Goal: Browse casually

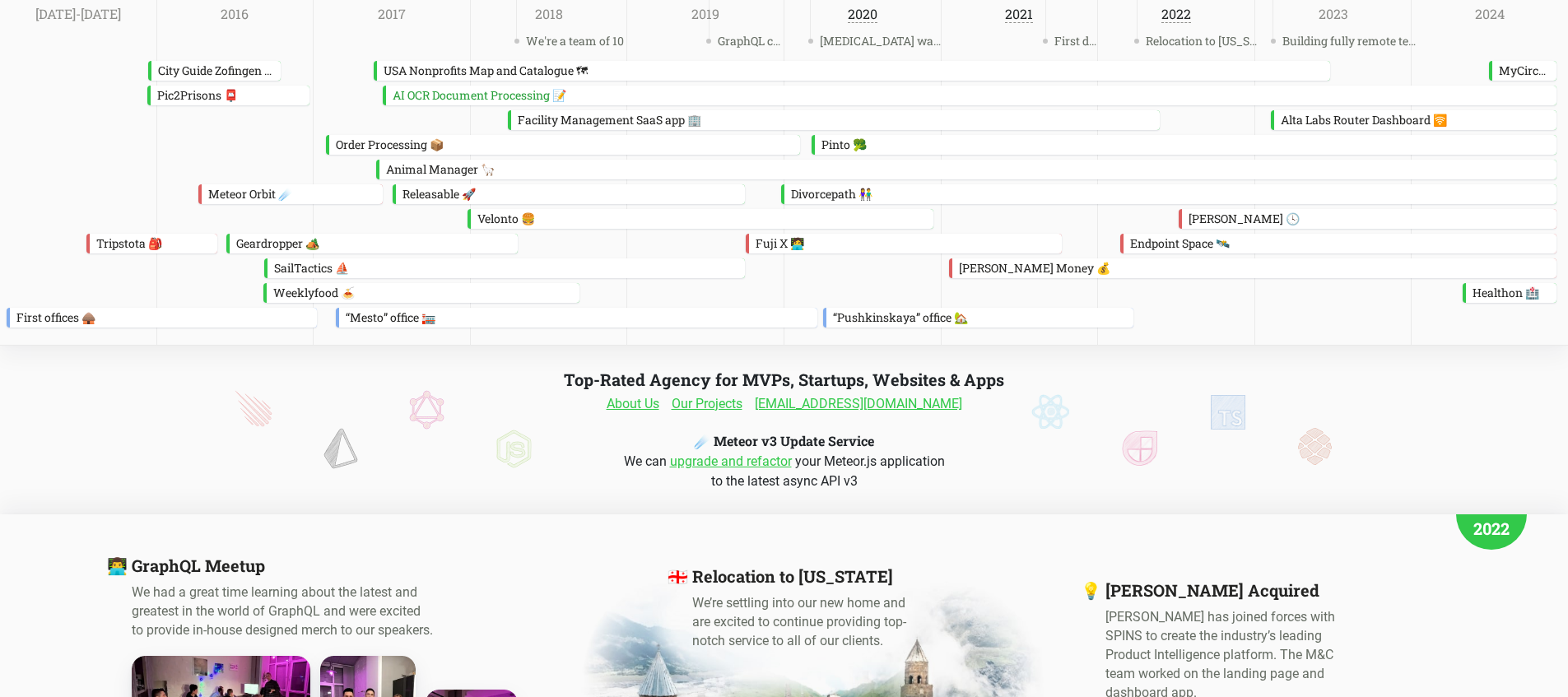
click at [560, 376] on div "Top-Rated Agency for MVPs, Startups, Websites & Apps About Us Our Projects [EMA…" at bounding box center [784, 430] width 494 height 123
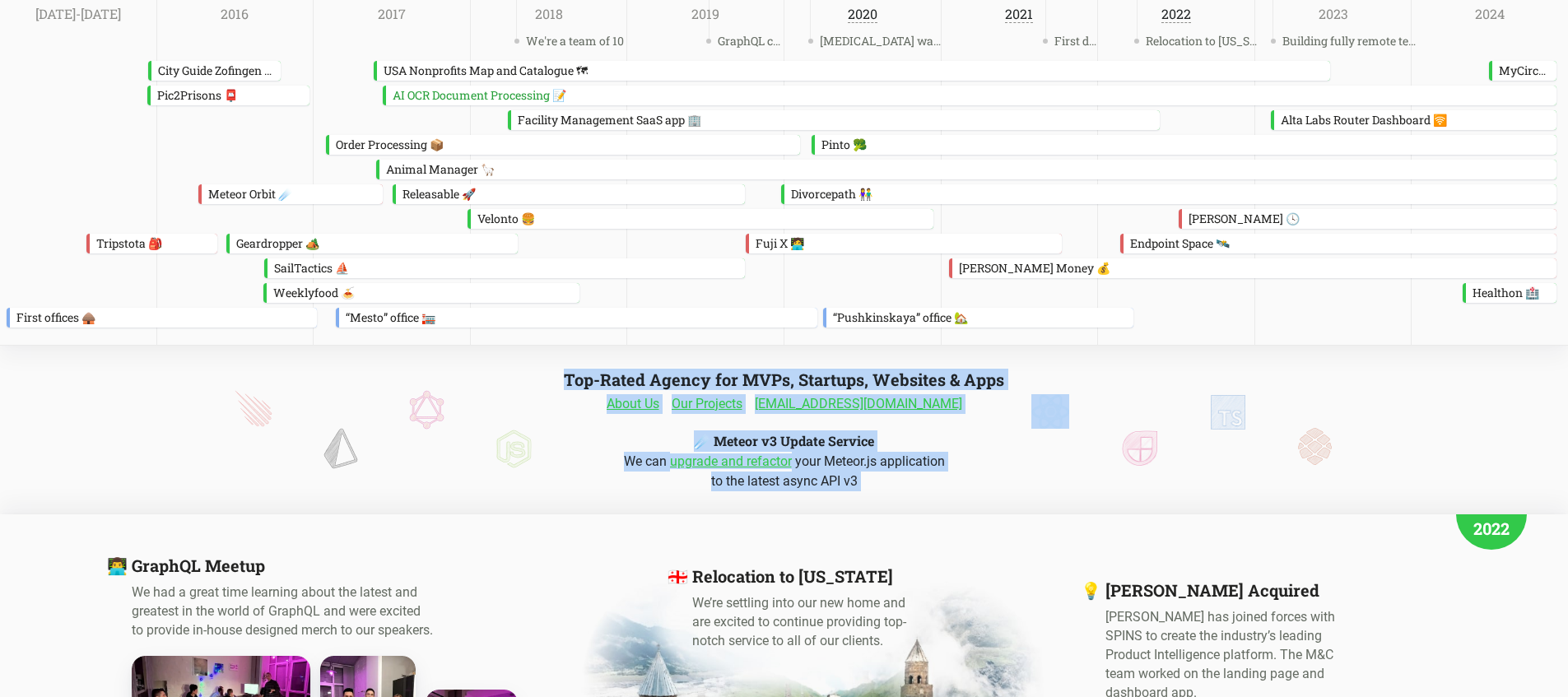
drag, startPoint x: 560, startPoint y: 376, endPoint x: 996, endPoint y: 487, distance: 449.9
click at [996, 487] on div "Top-Rated Agency for MVPs, Startups, Websites & Apps About Us Our Projects [EMA…" at bounding box center [784, 430] width 494 height 123
click at [996, 487] on div "We can upgrade and refactor your Meteor.js application to the latest async API …" at bounding box center [784, 471] width 470 height 40
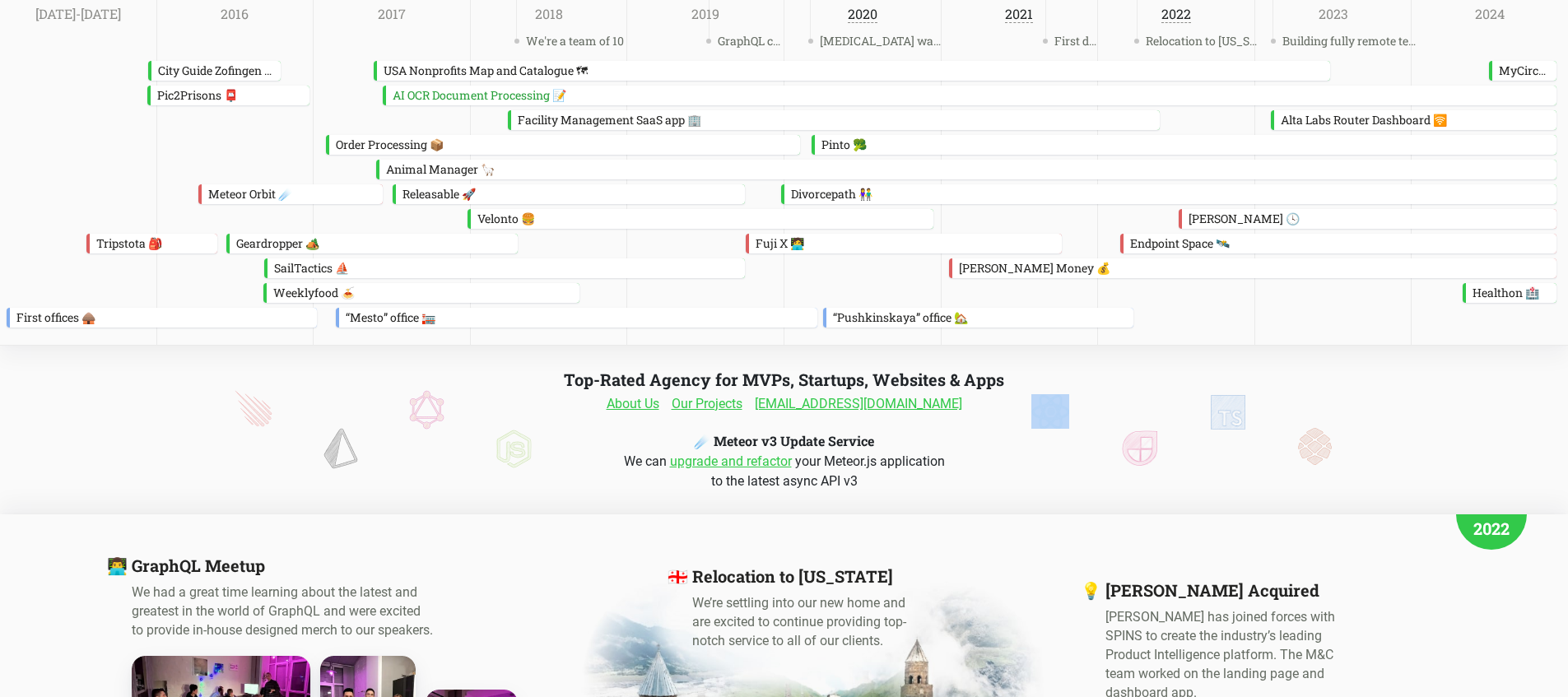
click at [996, 487] on div "We can upgrade and refactor your Meteor.js application to the latest async API …" at bounding box center [784, 471] width 470 height 40
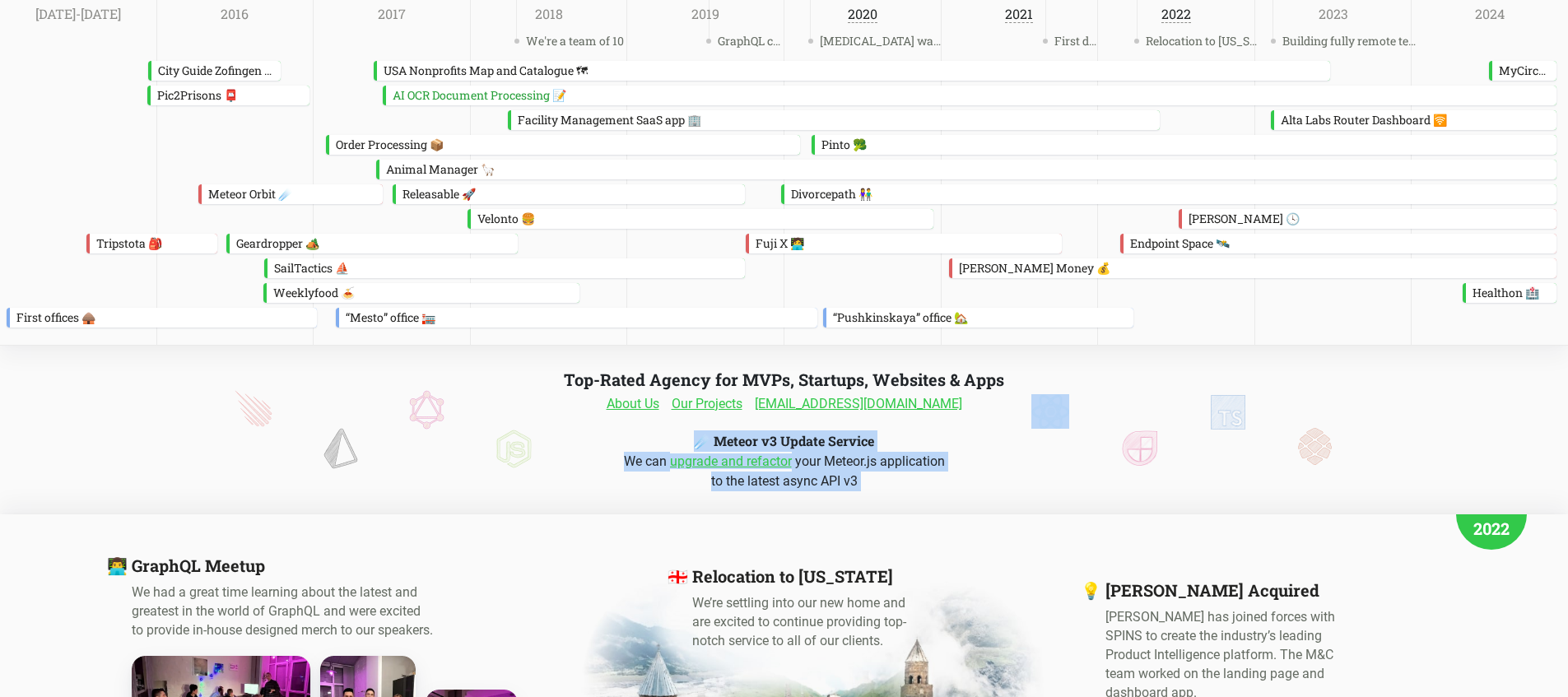
drag, startPoint x: 996, startPoint y: 487, endPoint x: 700, endPoint y: 440, distance: 299.7
click at [700, 440] on div "Top-Rated Agency for MVPs, Startups, Websites & Apps About Us Our Projects [EMA…" at bounding box center [784, 430] width 494 height 123
click at [700, 440] on h4 "☄️ Meteor v3 Update Service" at bounding box center [784, 441] width 180 height 21
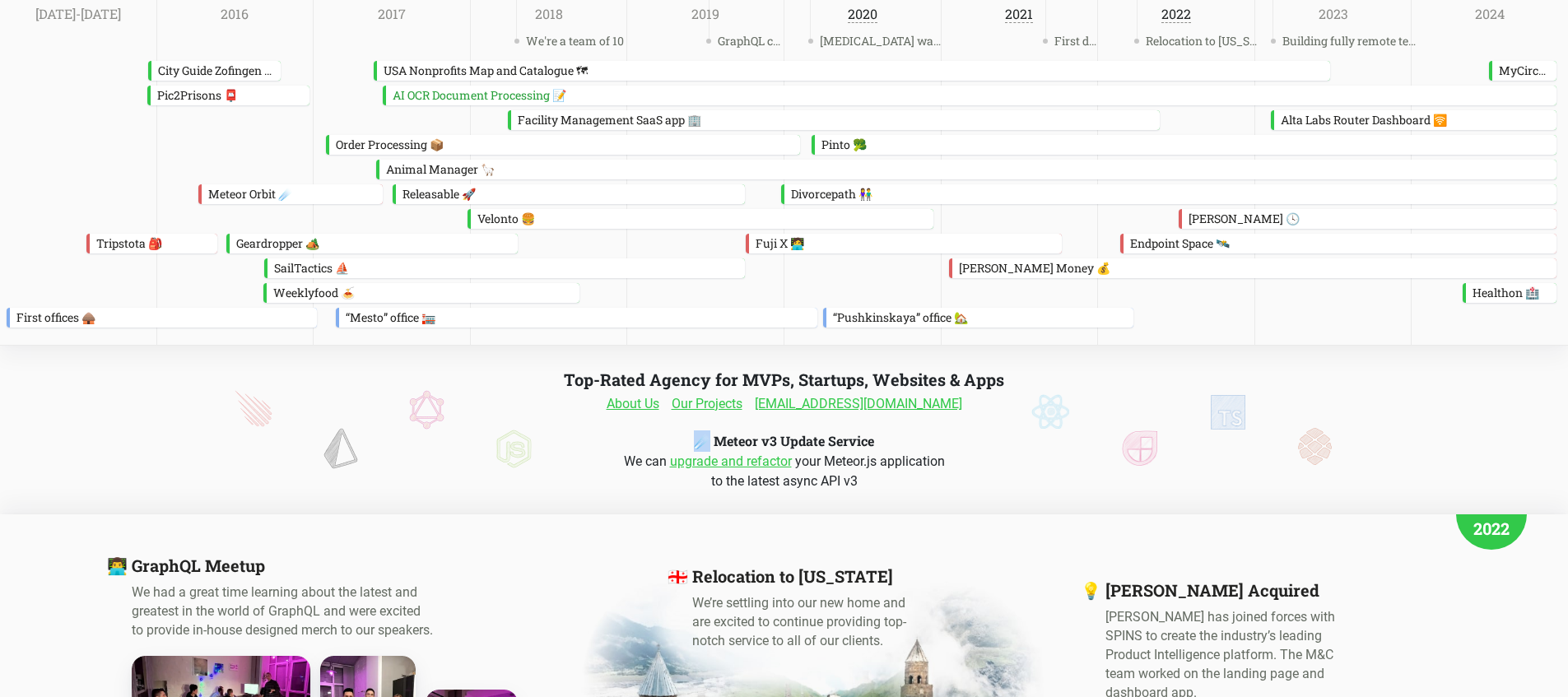
click at [700, 440] on h4 "☄️ Meteor v3 Update Service" at bounding box center [784, 441] width 180 height 21
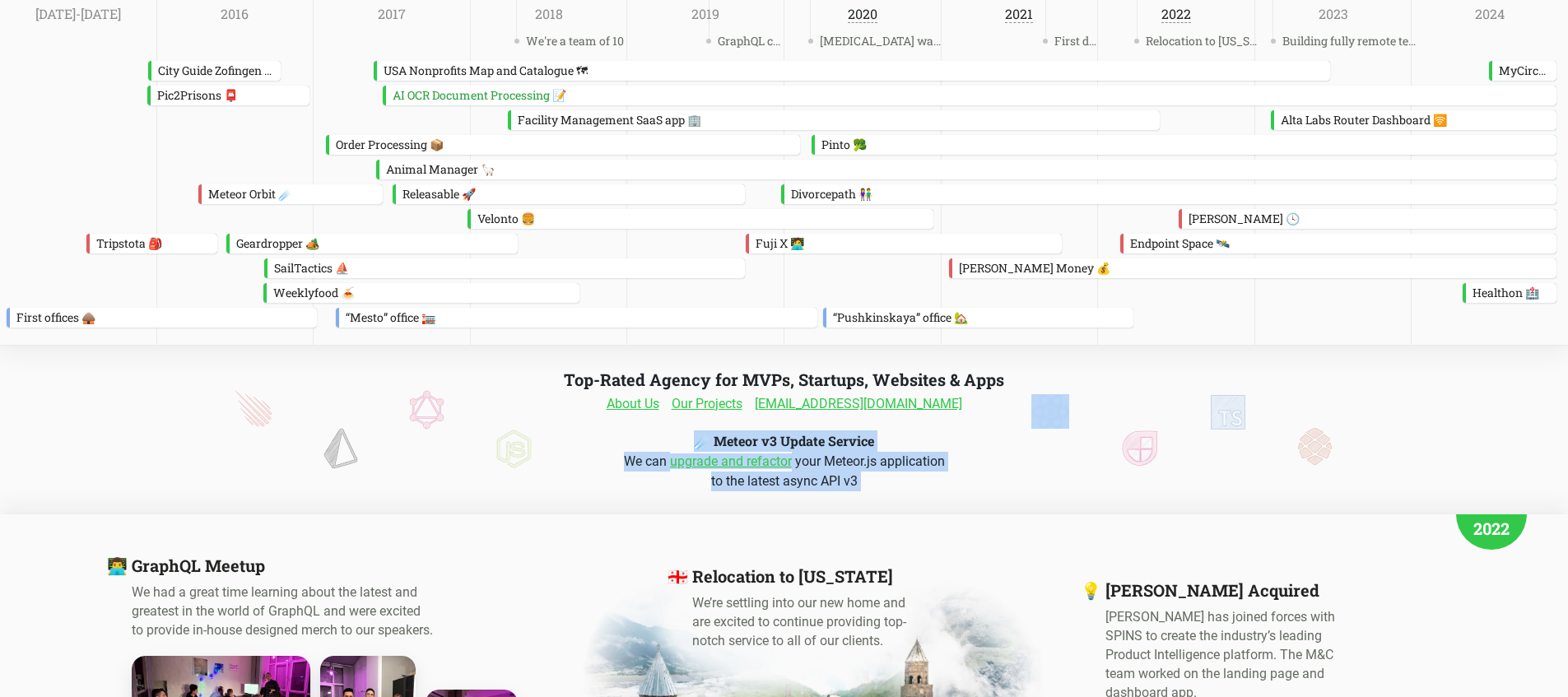
drag, startPoint x: 700, startPoint y: 440, endPoint x: 927, endPoint y: 474, distance: 229.5
click at [926, 474] on div "Top-Rated Agency for MVPs, Startups, Websites & Apps About Us Our Projects [EMA…" at bounding box center [784, 430] width 494 height 123
click at [927, 474] on div "We can upgrade and refactor your Meteor.js application to the latest async API …" at bounding box center [784, 471] width 470 height 40
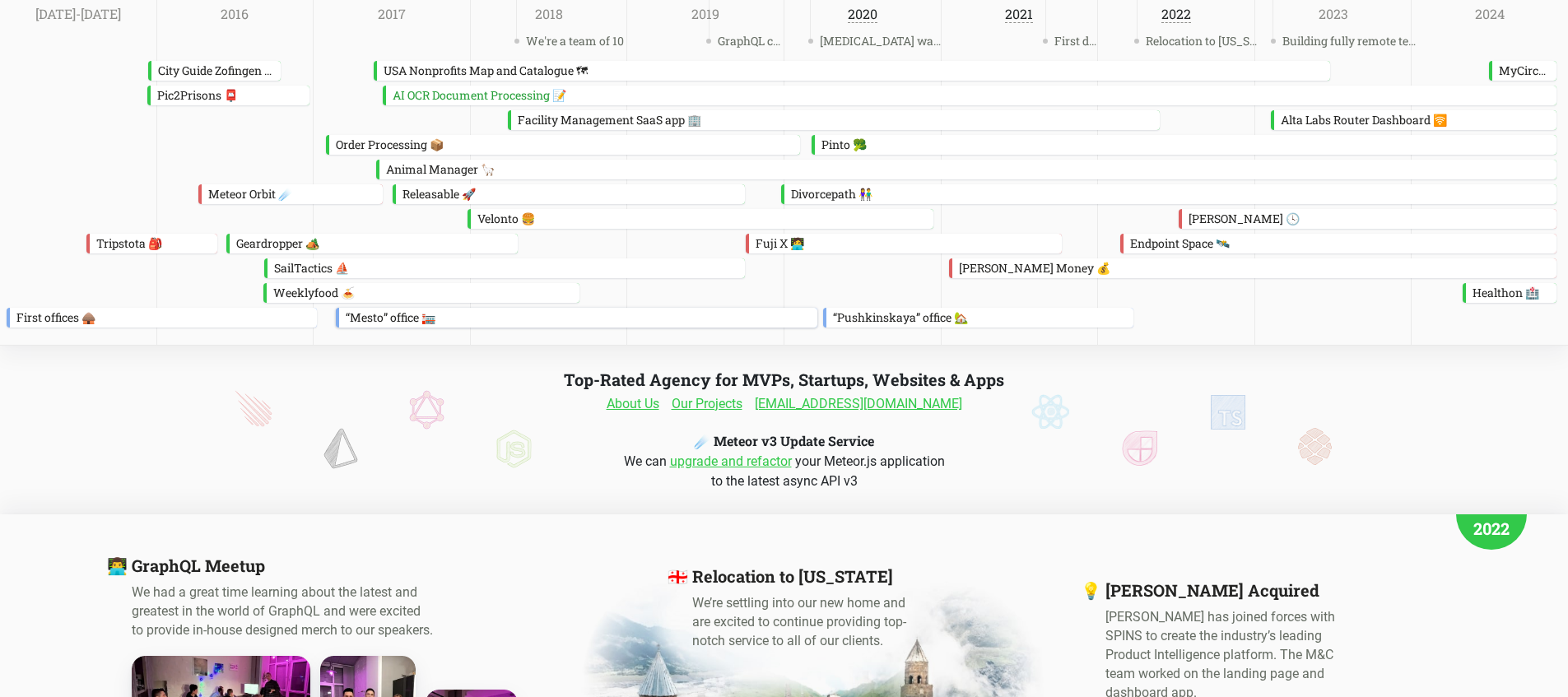
click at [501, 319] on div "“Mesto” office 🏣" at bounding box center [578, 318] width 478 height 19
click at [410, 316] on div "“Mesto” office 🏣" at bounding box center [578, 318] width 478 height 19
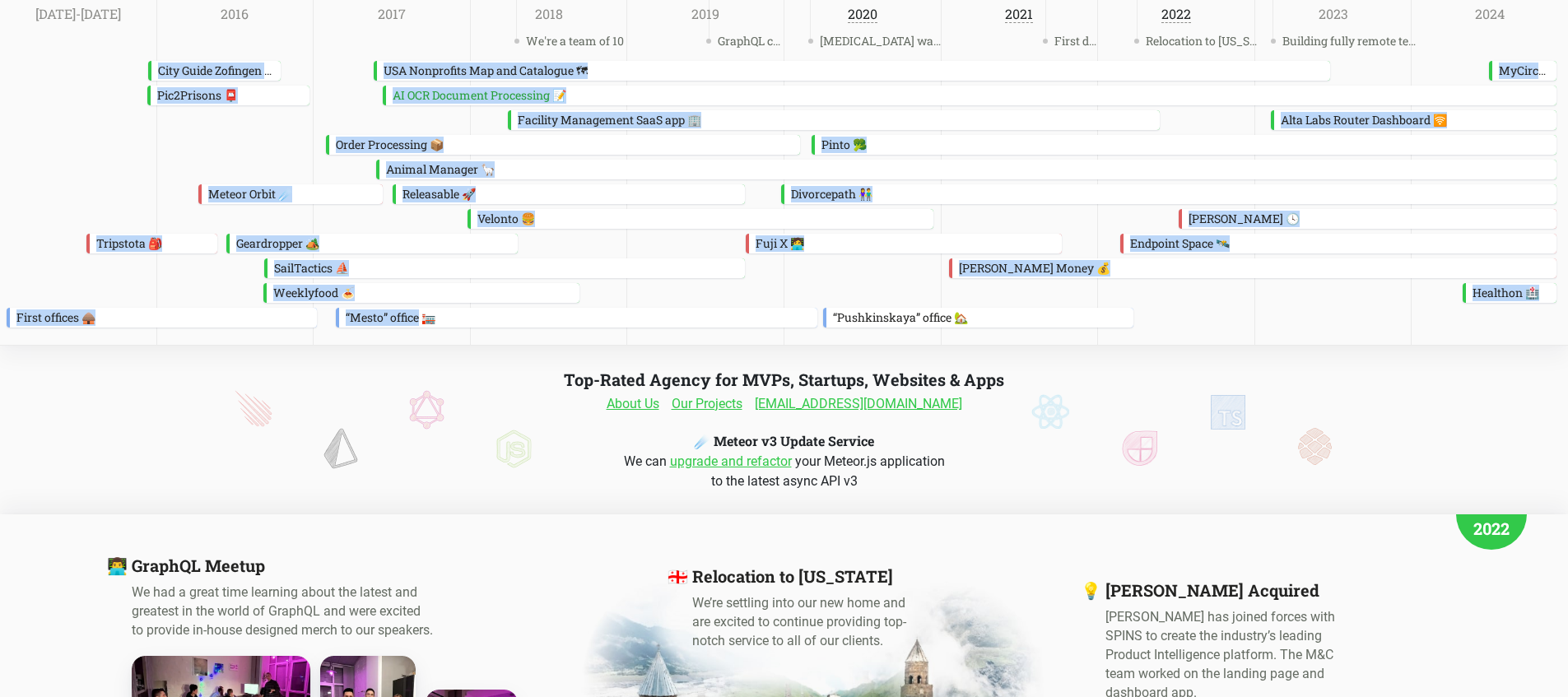
drag, startPoint x: 410, startPoint y: 316, endPoint x: 282, endPoint y: 61, distance: 285.3
click at [282, 61] on div "We're a team of 10 GraphQL conf [MEDICAL_DATA] was detected First designer Relo…" at bounding box center [784, 172] width 1568 height 346
click at [282, 61] on div "City Guide Zofingen 🏬 [GEOGRAPHIC_DATA] Nonprofits Map and Catalogue 🗺 MyCircad…" at bounding box center [784, 71] width 1568 height 19
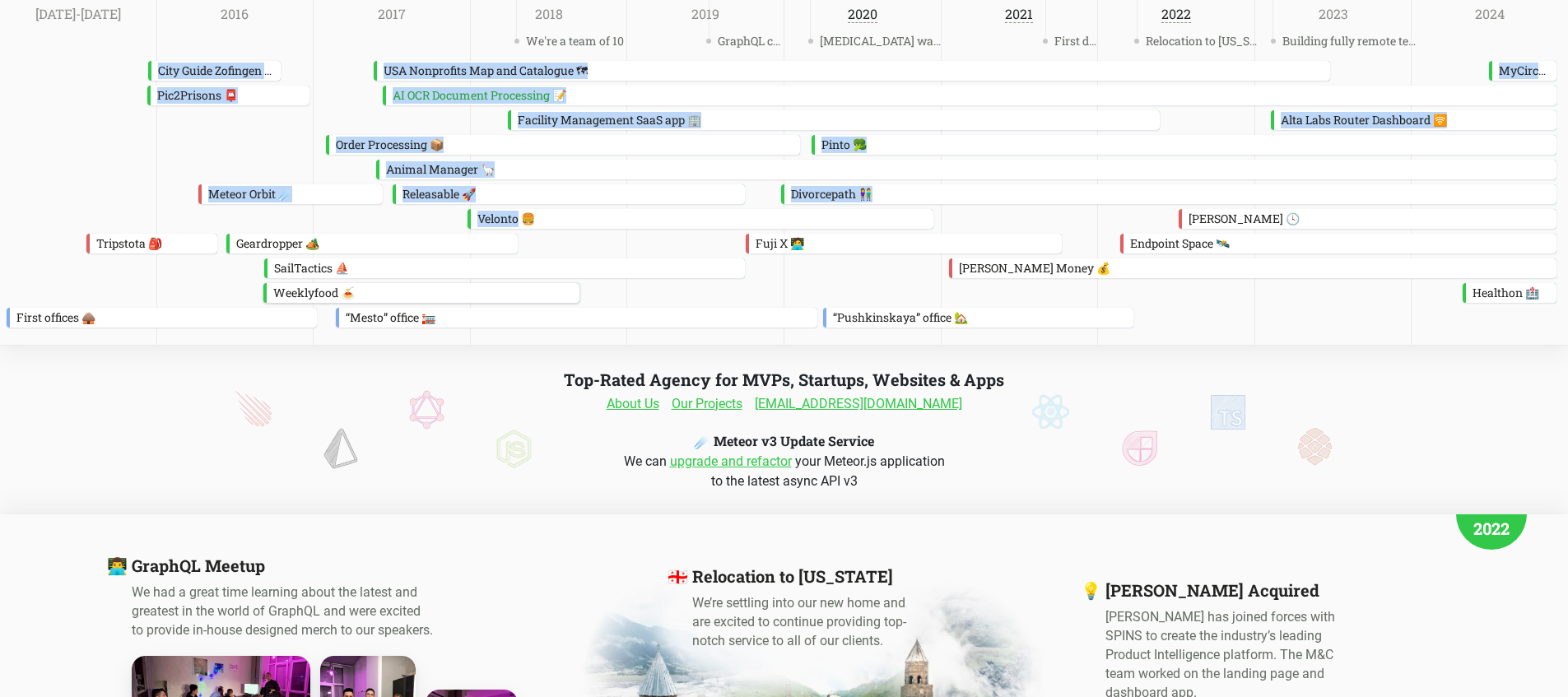
drag, startPoint x: 282, startPoint y: 61, endPoint x: 463, endPoint y: 288, distance: 290.3
click at [409, 251] on div "We're a team of 10 GraphQL conf [MEDICAL_DATA] was detected First designer Relo…" at bounding box center [784, 172] width 1568 height 346
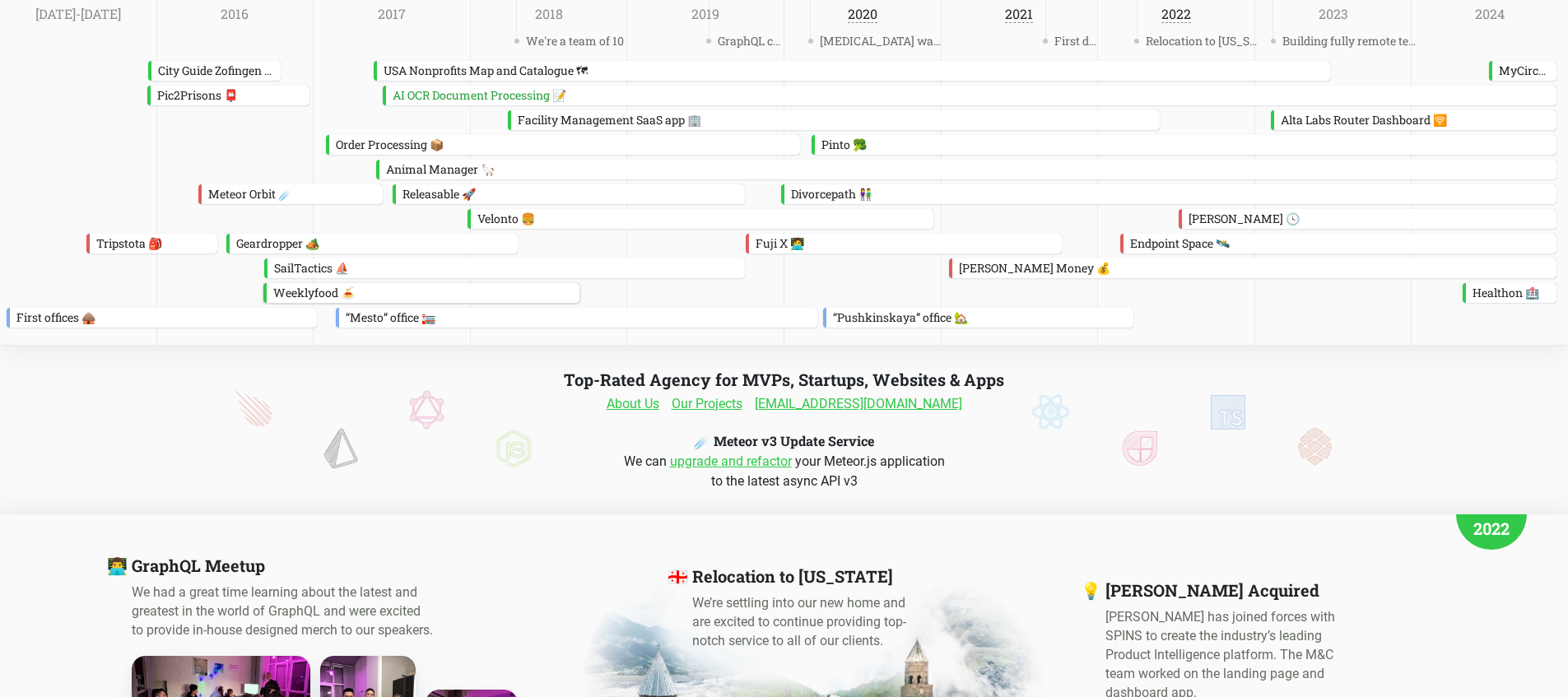
click at [463, 288] on div "Weeklyfood 🍝" at bounding box center [422, 292] width 313 height 19
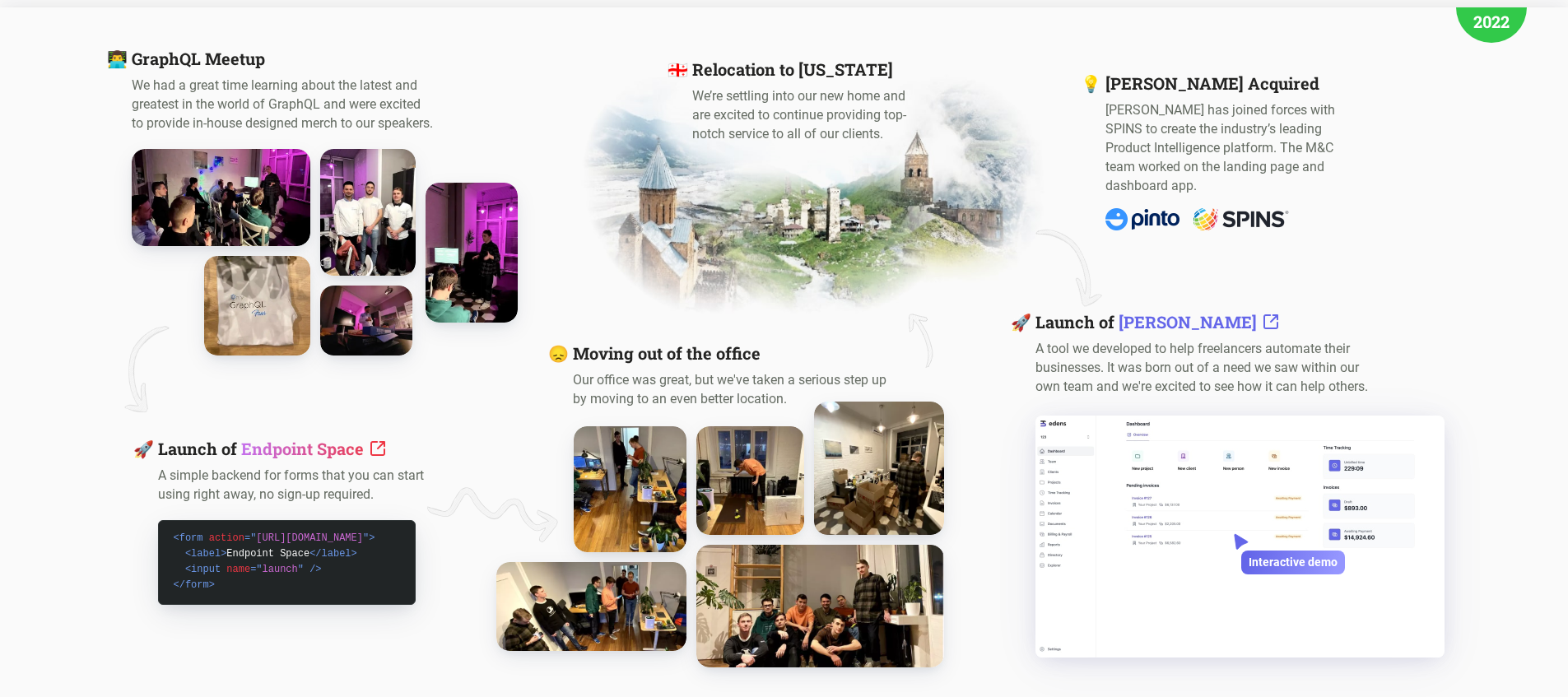
click at [854, 105] on p "We’re settling into our new home and are excited to continue providing top-notc…" at bounding box center [806, 114] width 227 height 57
drag, startPoint x: 854, startPoint y: 105, endPoint x: 854, endPoint y: 137, distance: 32.0
click at [854, 137] on p "We’re settling into our new home and are excited to continue providing top-notc…" at bounding box center [806, 114] width 227 height 57
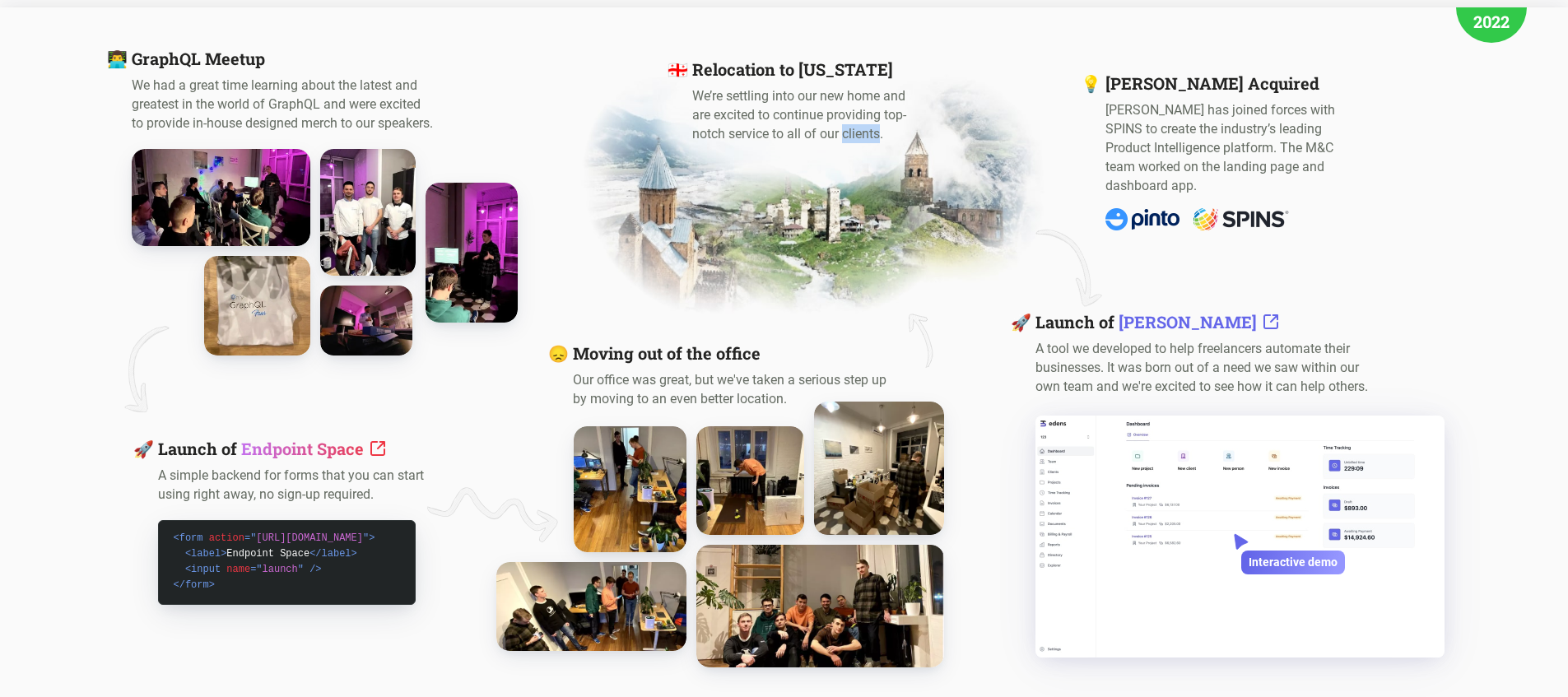
click at [854, 137] on p "We’re settling into our new home and are excited to continue providing top-notc…" at bounding box center [806, 114] width 227 height 57
drag, startPoint x: 854, startPoint y: 137, endPoint x: 837, endPoint y: 102, distance: 38.9
click at [837, 103] on p "We’re settling into our new home and are excited to continue providing top-notc…" at bounding box center [806, 114] width 227 height 57
click at [835, 102] on p "We’re settling into our new home and are excited to continue providing top-notc…" at bounding box center [806, 114] width 227 height 57
drag, startPoint x: 835, startPoint y: 102, endPoint x: 815, endPoint y: 154, distance: 55.7
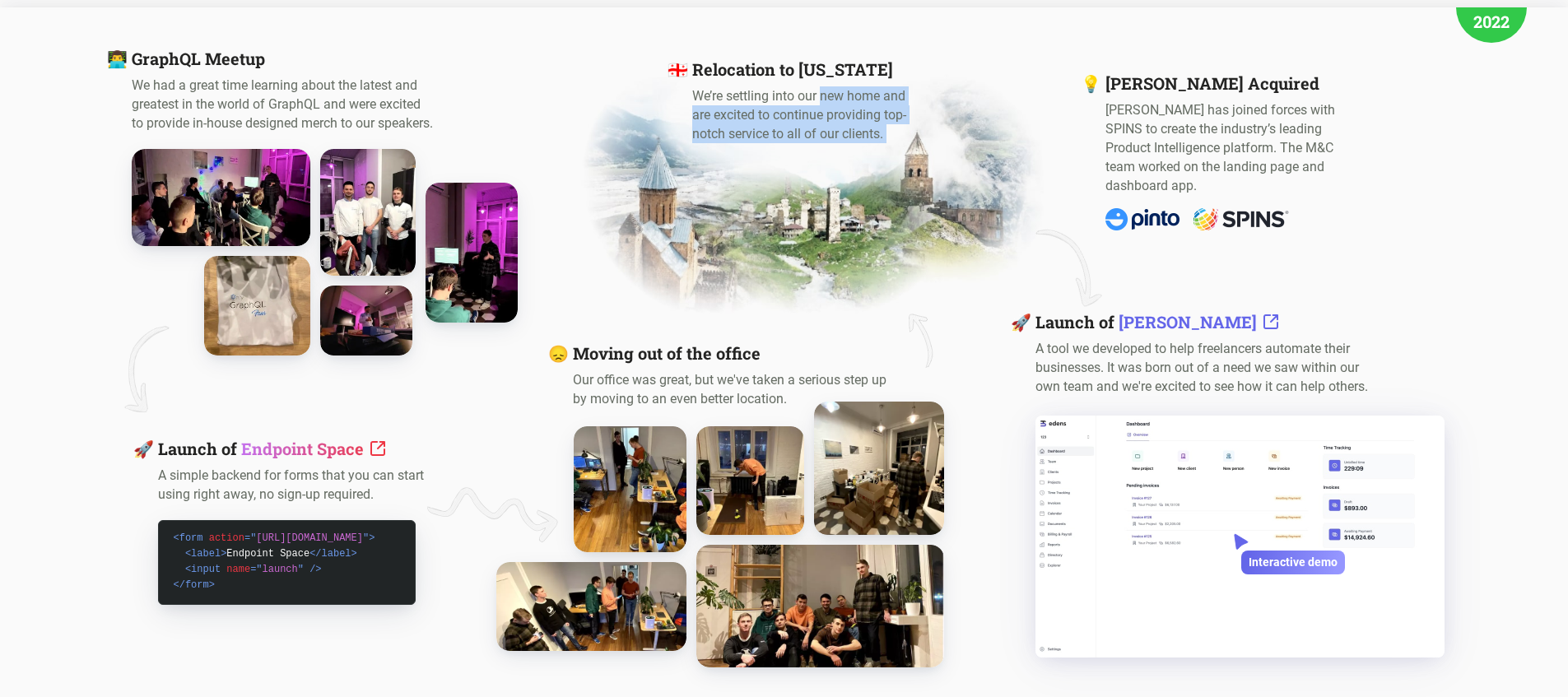
click at [815, 154] on div "🇬🇪 Relocation to [US_STATE] We’re settling into our new home and are excited to…" at bounding box center [806, 201] width 227 height 308
drag, startPoint x: 800, startPoint y: 104, endPoint x: 784, endPoint y: 63, distance: 44.0
click at [785, 65] on div "🇬🇪 Relocation to [US_STATE] We’re settling into our new home and are excited to…" at bounding box center [806, 201] width 227 height 308
click at [784, 62] on h3 "🇬🇪 Relocation to [US_STATE]" at bounding box center [806, 69] width 227 height 21
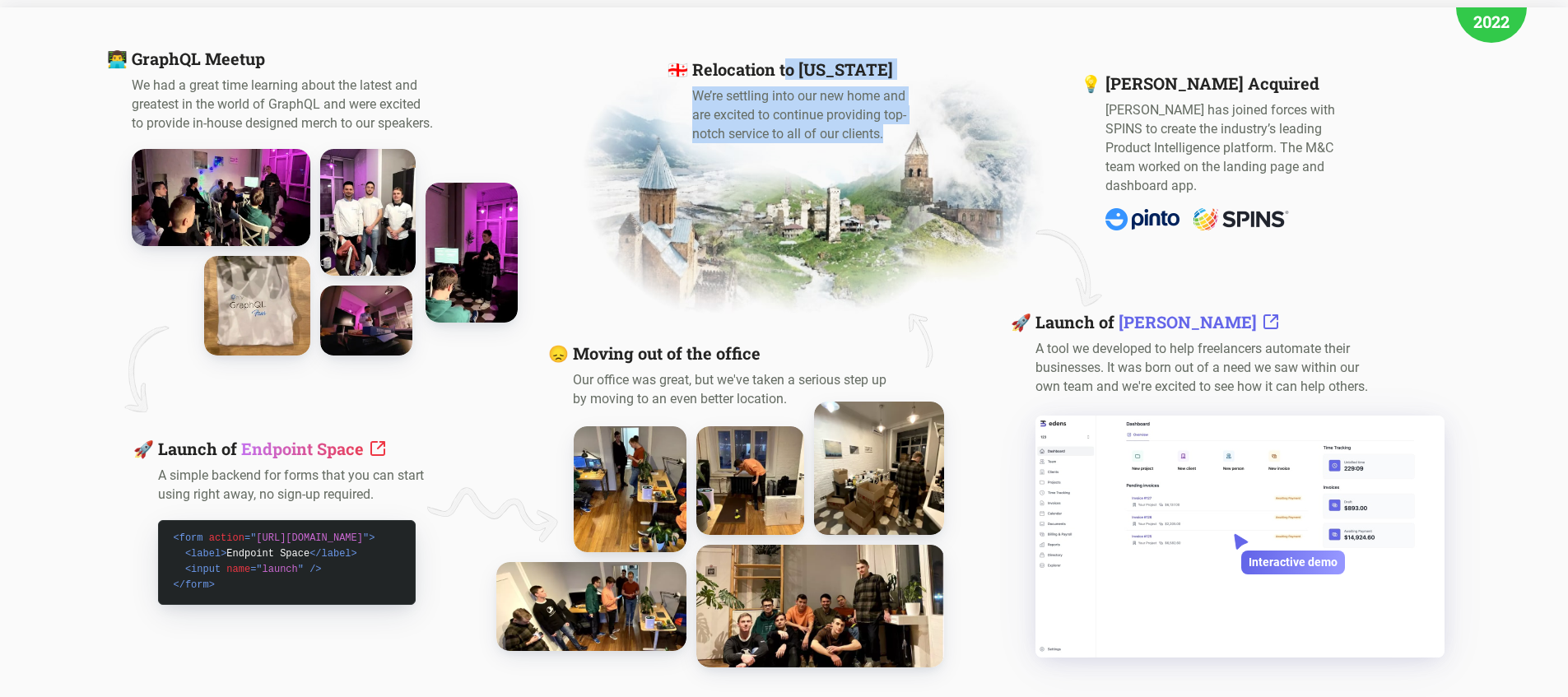
drag, startPoint x: 777, startPoint y: 118, endPoint x: 774, endPoint y: 145, distance: 27.2
click at [774, 145] on div "🇬🇪 Relocation to [US_STATE] We’re settling into our new home and are excited to…" at bounding box center [806, 201] width 227 height 308
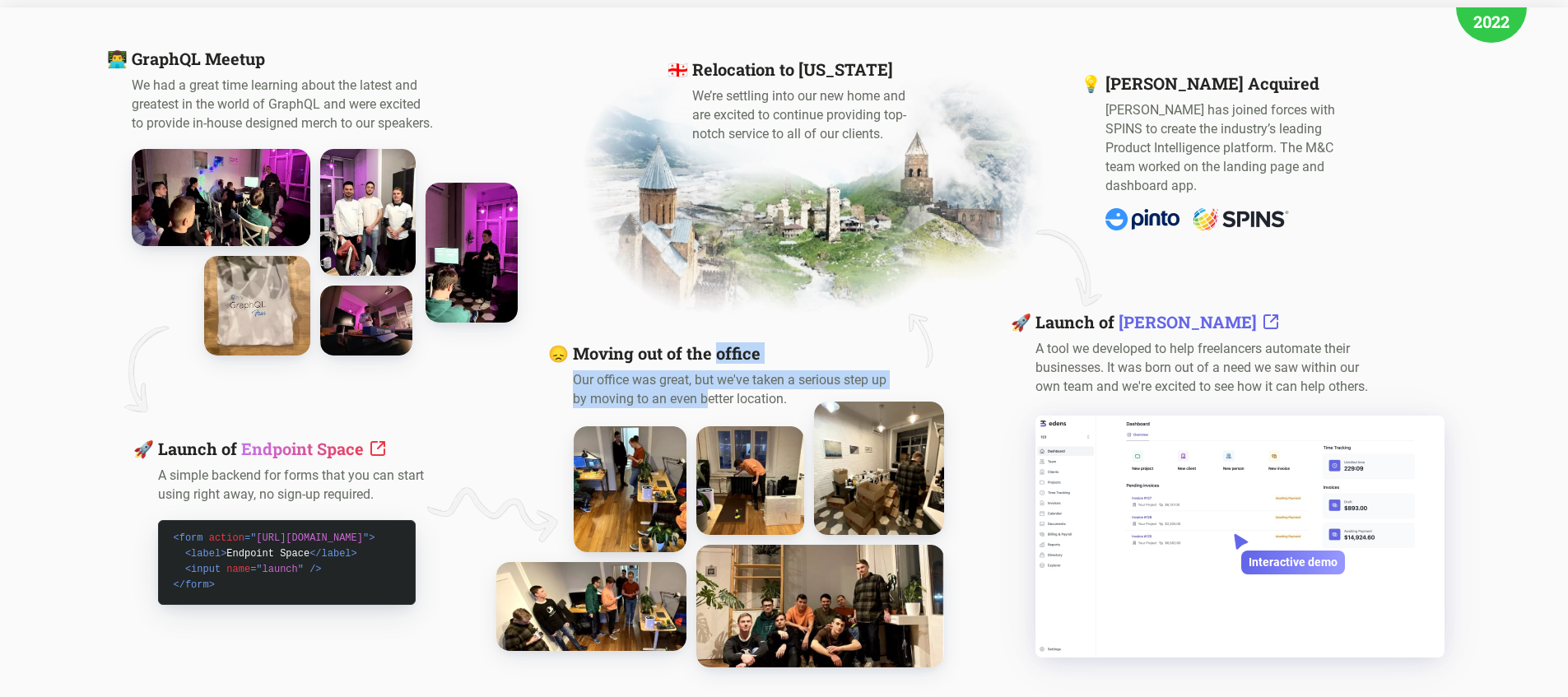
drag, startPoint x: 713, startPoint y: 362, endPoint x: 705, endPoint y: 400, distance: 38.8
click at [706, 400] on div "😞 Moving out of the office Our office was great, but we've taken a serious step…" at bounding box center [784, 505] width 422 height 325
click at [705, 400] on p "Our office was great, but we've taken a serious step up by moving to an even be…" at bounding box center [737, 389] width 328 height 38
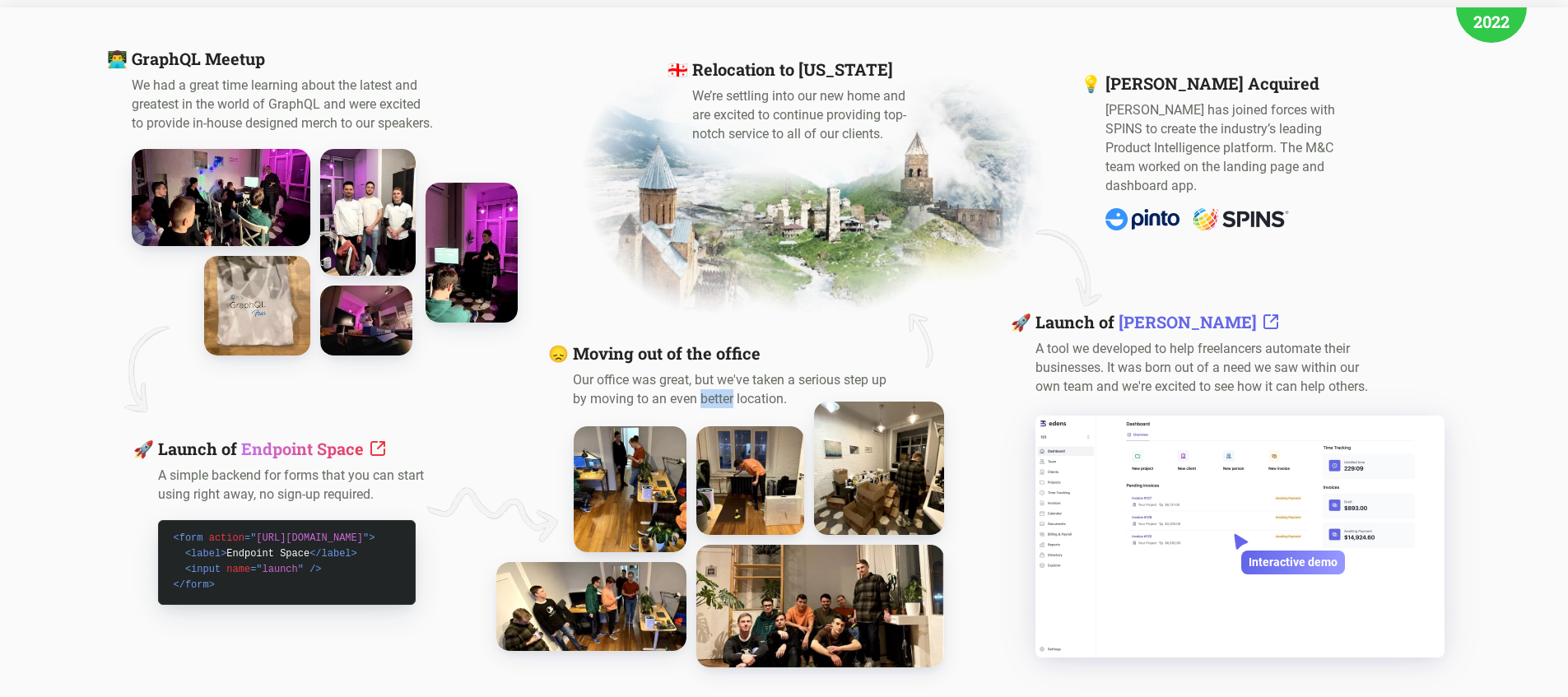
drag, startPoint x: 705, startPoint y: 400, endPoint x: 704, endPoint y: 383, distance: 17.0
click at [704, 384] on p "Our office was great, but we've taken a serious step up by moving to an even be…" at bounding box center [737, 389] width 328 height 38
click at [704, 383] on p "Our office was great, but we've taken a serious step up by moving to an even be…" at bounding box center [737, 389] width 328 height 38
drag, startPoint x: 704, startPoint y: 383, endPoint x: 700, endPoint y: 396, distance: 13.6
click at [700, 396] on p "Our office was great, but we've taken a serious step up by moving to an even be…" at bounding box center [737, 389] width 328 height 38
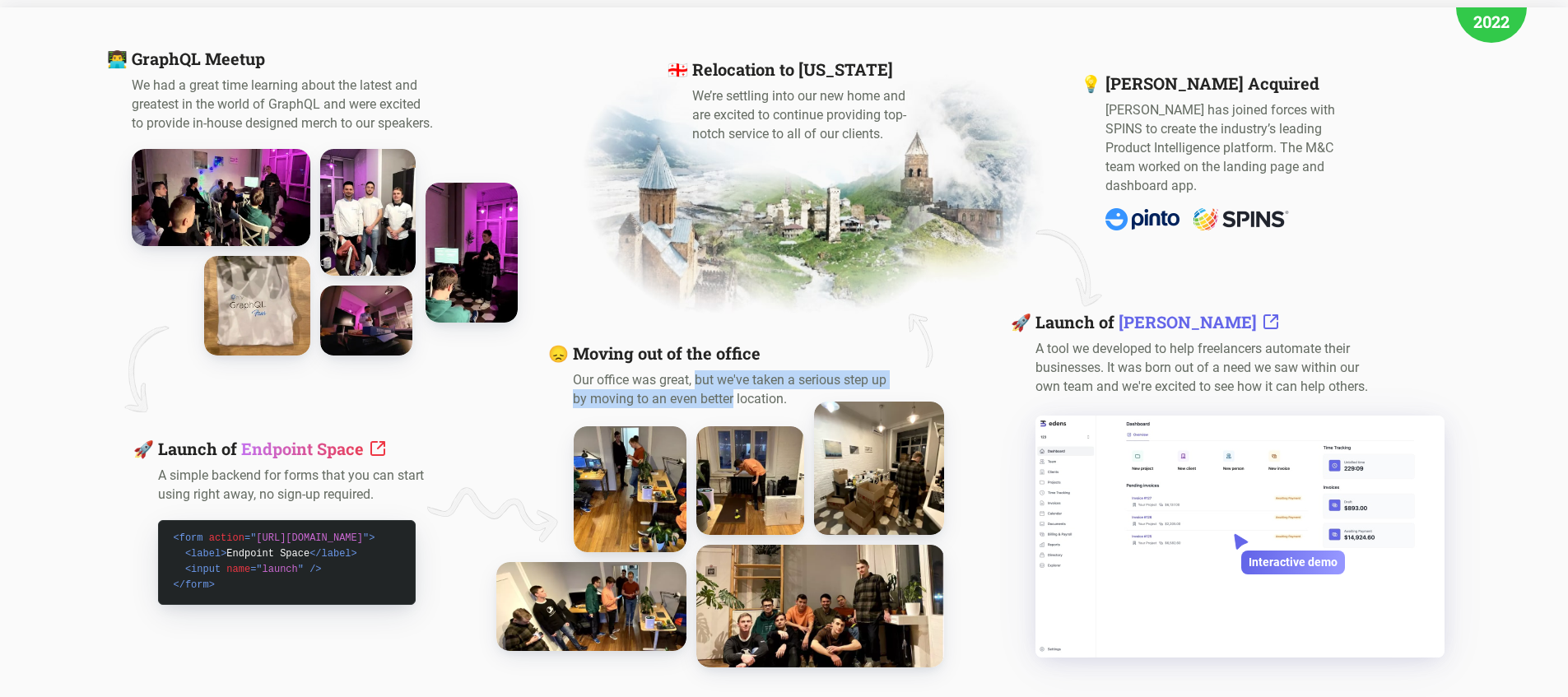
click at [700, 396] on p "Our office was great, but we've taken a serious step up by moving to an even be…" at bounding box center [737, 389] width 328 height 38
drag, startPoint x: 700, startPoint y: 396, endPoint x: 700, endPoint y: 381, distance: 15.0
click at [700, 383] on p "Our office was great, but we've taken a serious step up by moving to an even be…" at bounding box center [737, 389] width 328 height 38
click at [700, 381] on p "Our office was great, but we've taken a serious step up by moving to an even be…" at bounding box center [737, 389] width 328 height 38
drag, startPoint x: 700, startPoint y: 381, endPoint x: 694, endPoint y: 397, distance: 17.1
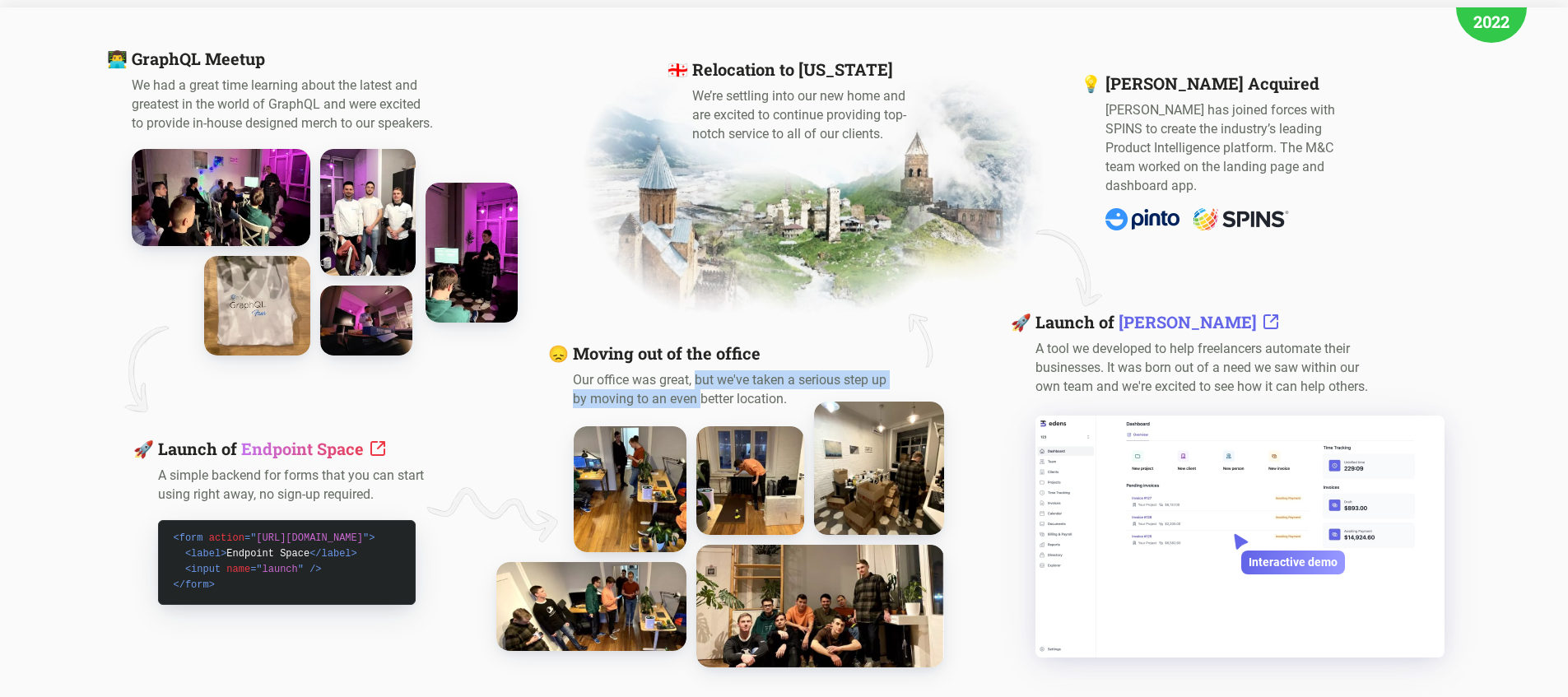
click at [694, 397] on p "Our office was great, but we've taken a serious step up by moving to an even be…" at bounding box center [737, 389] width 328 height 38
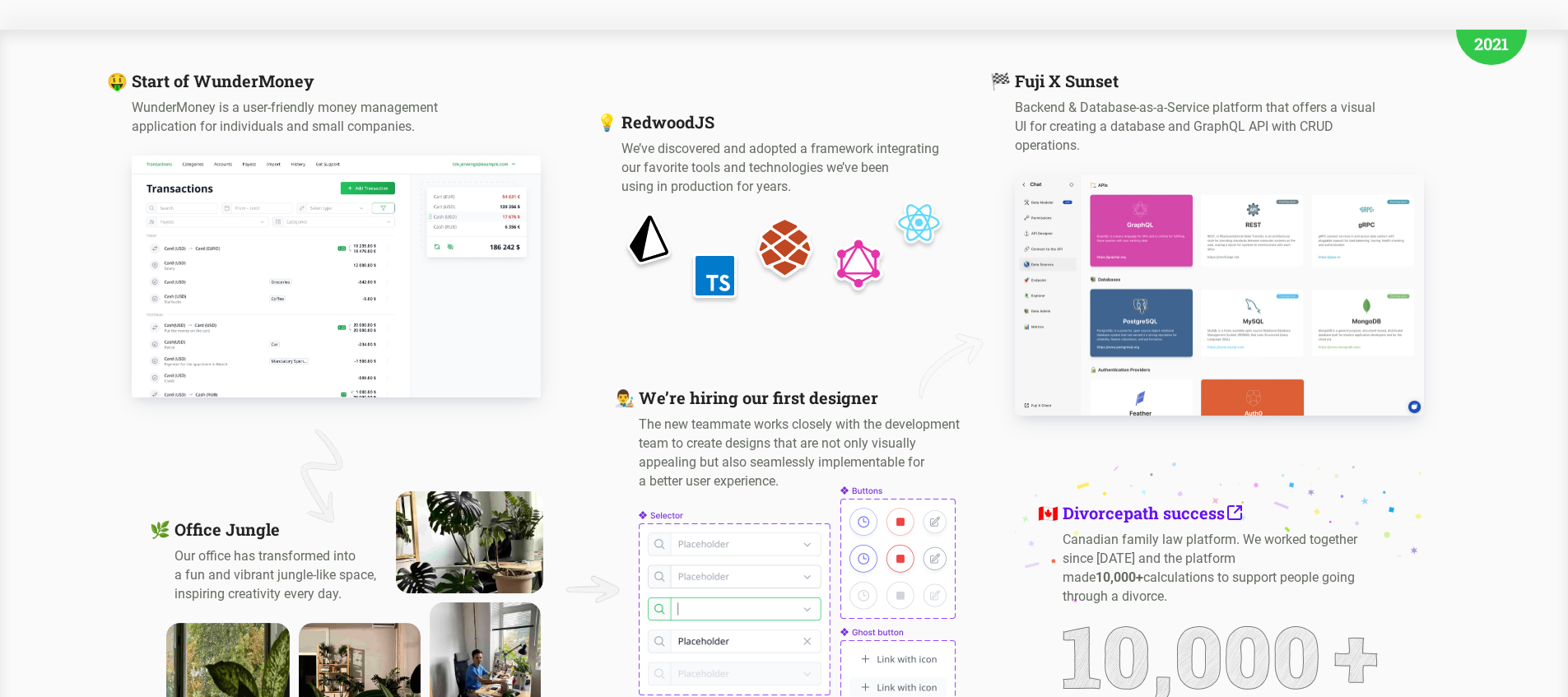
scroll to position [1829, 0]
